Goal: Navigation & Orientation: Find specific page/section

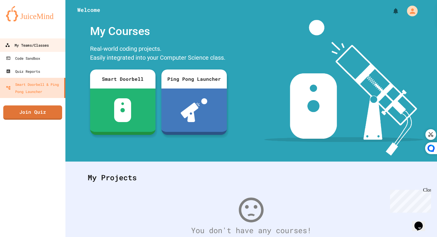
click at [46, 44] on div "My Teams/Classes" at bounding box center [27, 45] width 44 height 7
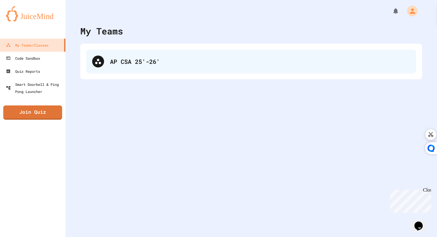
click at [100, 56] on div at bounding box center [98, 62] width 12 height 12
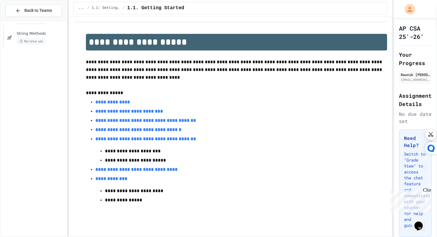
scroll to position [584, 0]
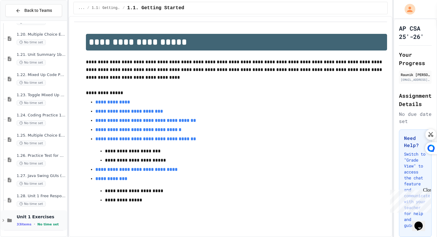
click at [39, 225] on span "No time set" at bounding box center [47, 225] width 21 height 4
click at [39, 225] on span "No time set" at bounding box center [31, 224] width 29 height 6
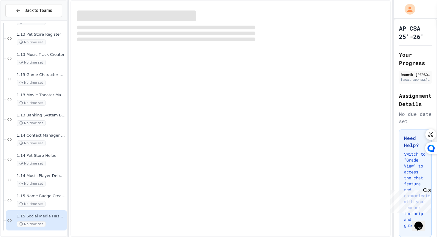
scroll to position [1244, 0]
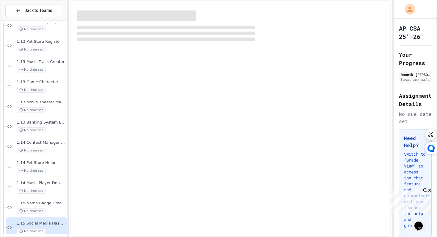
click at [46, 206] on div "1.15 Name Badge Creator No time set" at bounding box center [41, 207] width 49 height 13
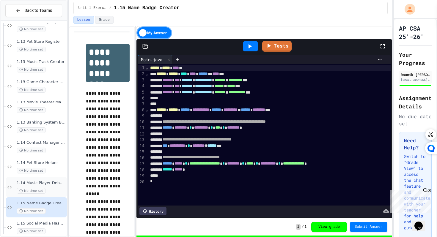
click at [48, 197] on div "1.14 Music Player Debugger No time set" at bounding box center [36, 187] width 61 height 20
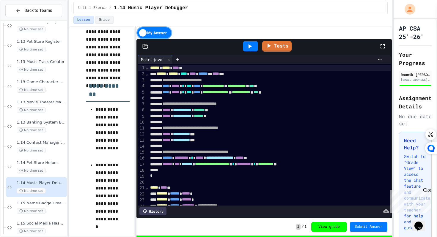
scroll to position [205, 0]
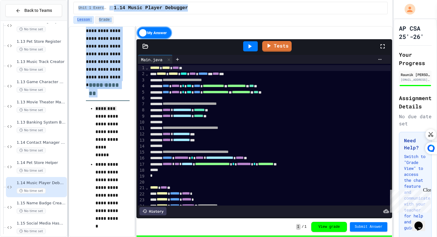
drag, startPoint x: 84, startPoint y: 111, endPoint x: 68, endPoint y: 110, distance: 16.7
click at [67, 110] on div "**********" at bounding box center [218, 118] width 437 height 237
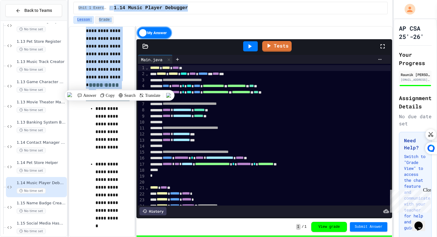
click at [75, 113] on div "**********" at bounding box center [102, 198] width 56 height 731
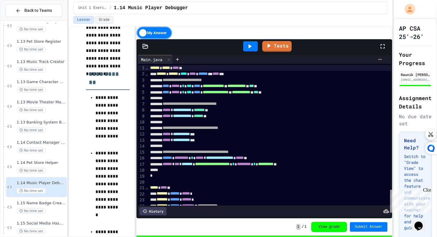
scroll to position [213, 0]
